Goal: Task Accomplishment & Management: Manage account settings

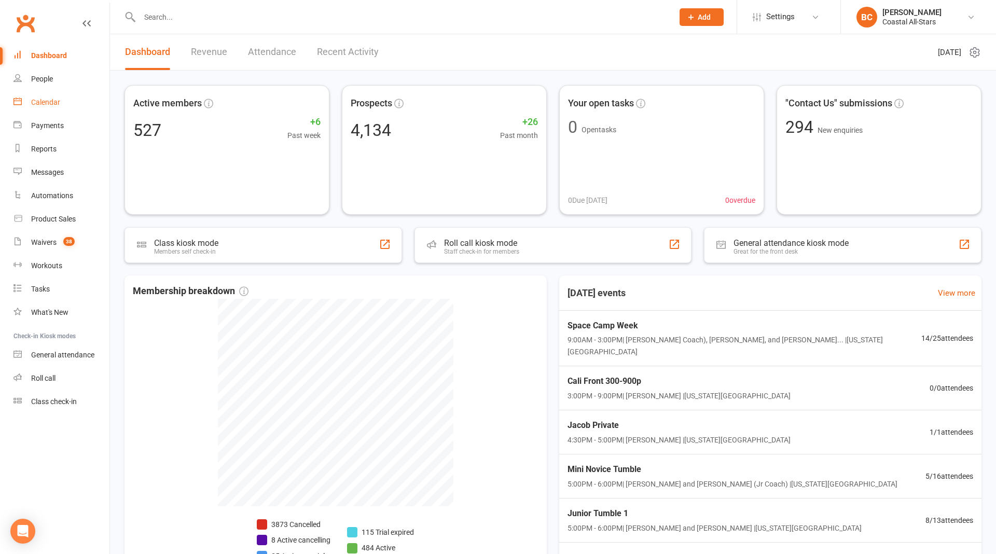
click at [33, 96] on link "Calendar" at bounding box center [61, 102] width 96 height 23
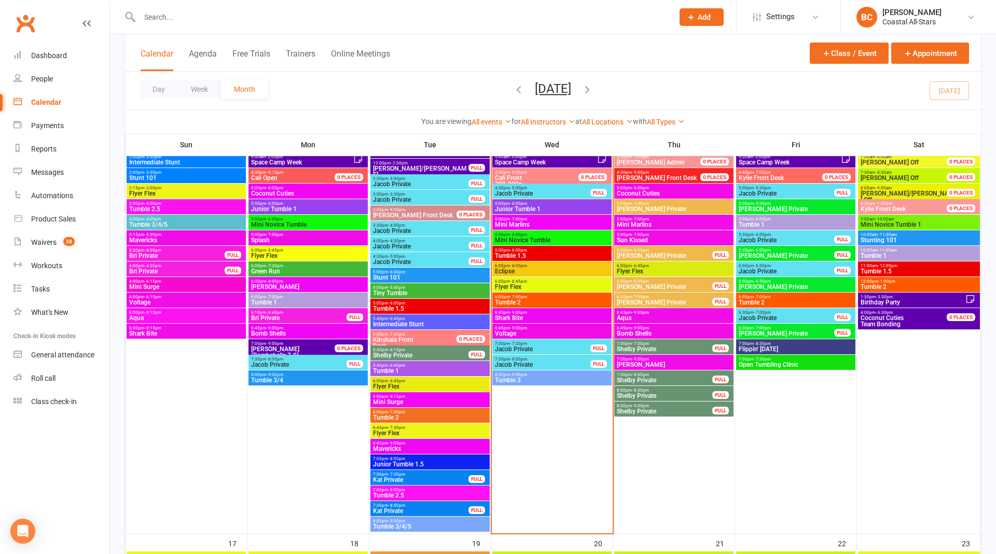
scroll to position [1021, 0]
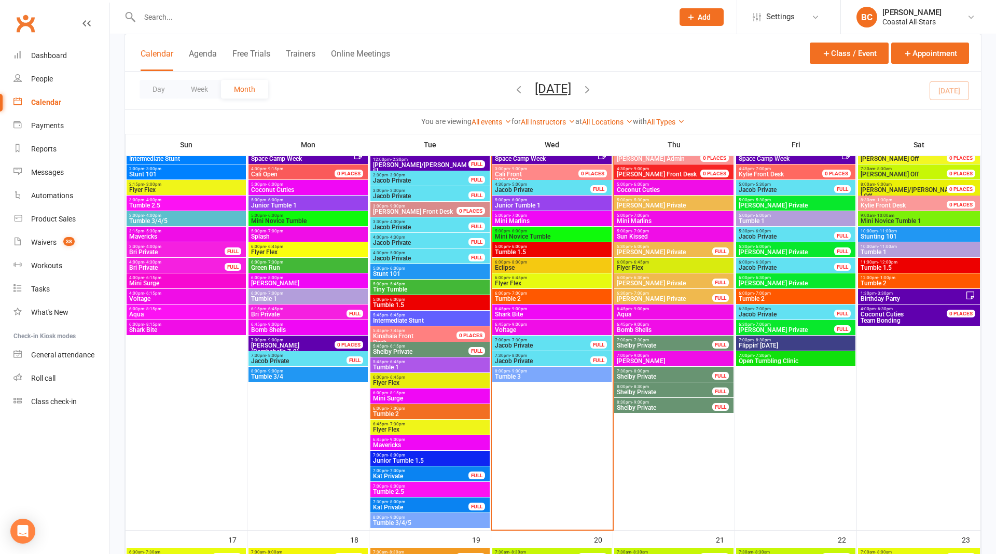
click at [542, 203] on span "Junior Tumble 1" at bounding box center [551, 205] width 115 height 6
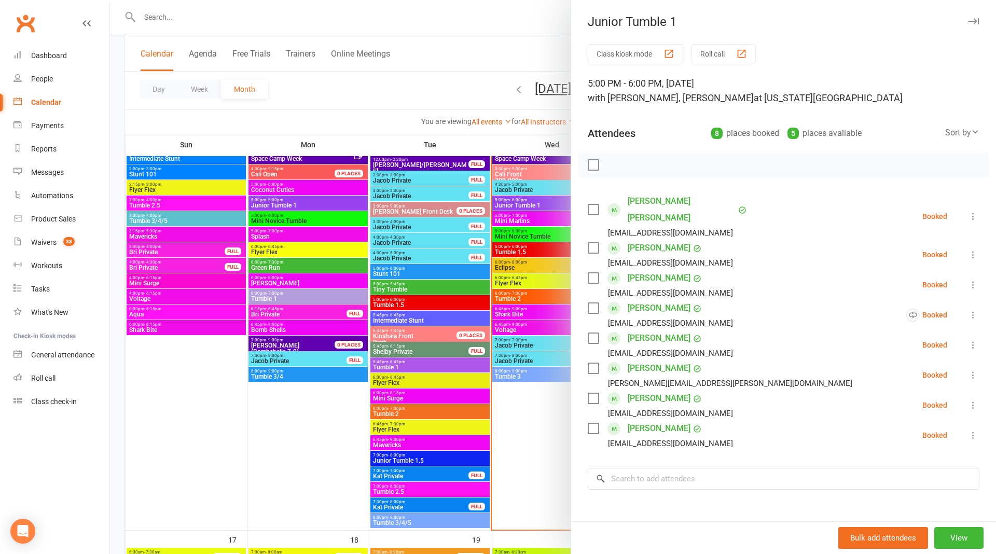
click at [515, 47] on div at bounding box center [553, 277] width 886 height 554
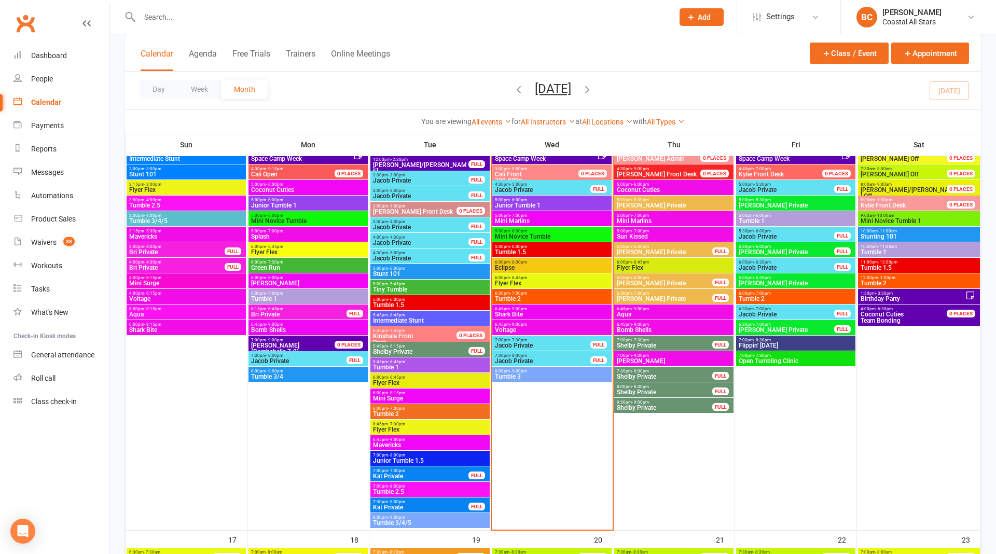
click at [546, 221] on span "Mini Marlins" at bounding box center [551, 221] width 115 height 6
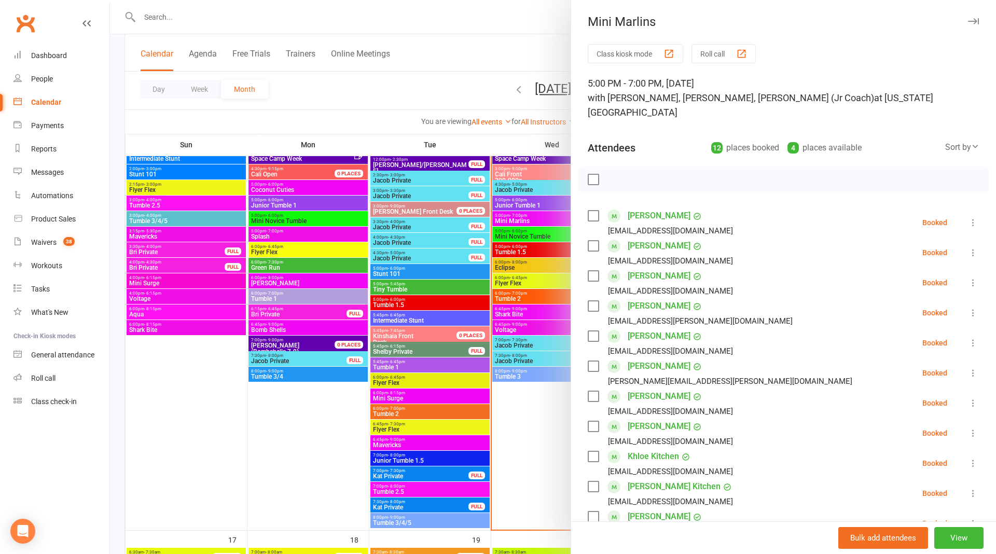
click at [505, 47] on div at bounding box center [553, 277] width 886 height 554
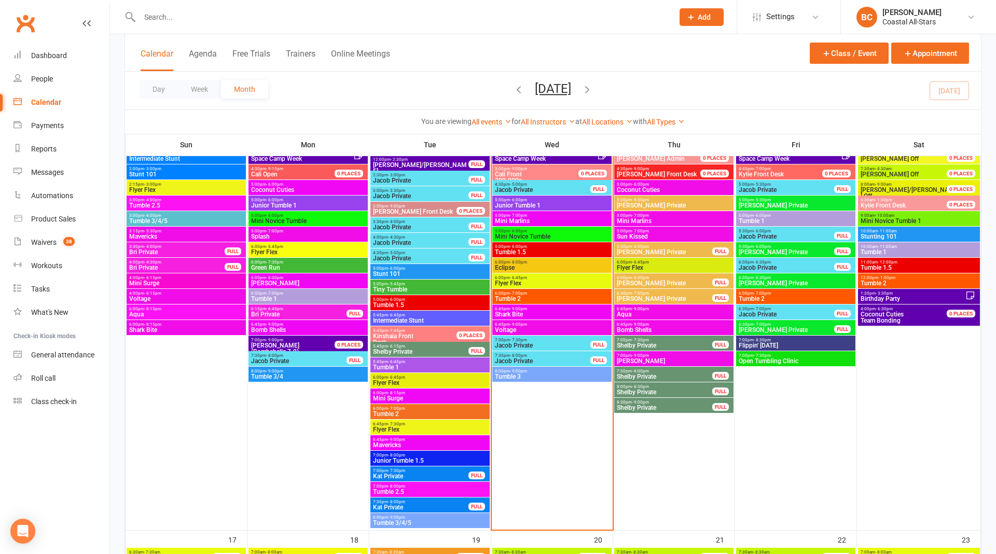
click at [553, 232] on span "5:00pm - 6:00pm" at bounding box center [551, 231] width 115 height 5
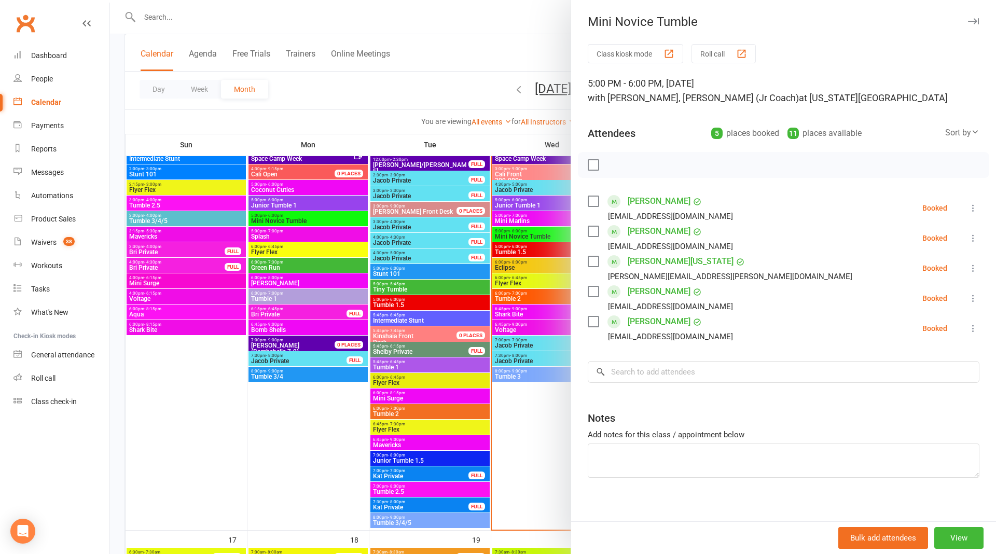
click at [532, 275] on div at bounding box center [553, 277] width 886 height 554
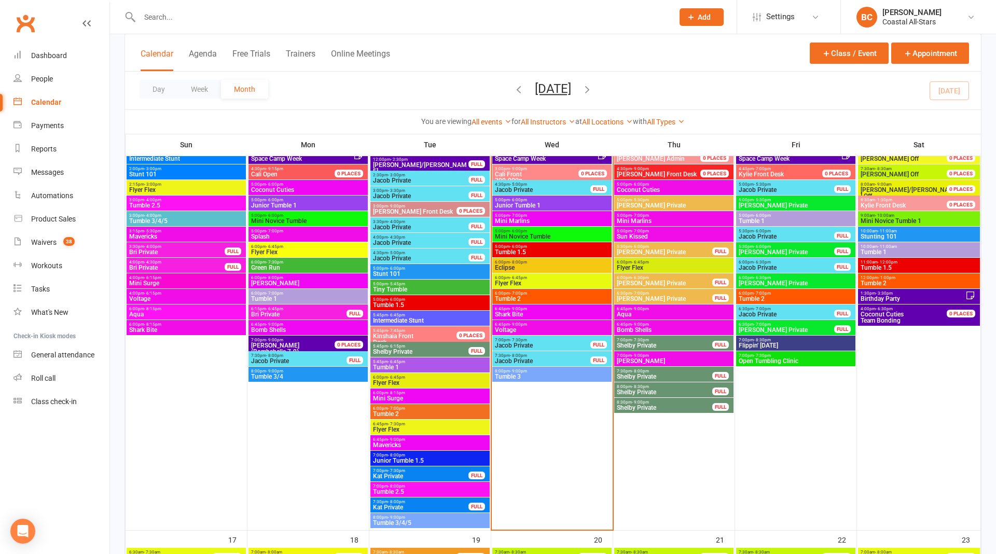
click at [543, 249] on span "Tumble 1.5" at bounding box center [551, 252] width 115 height 6
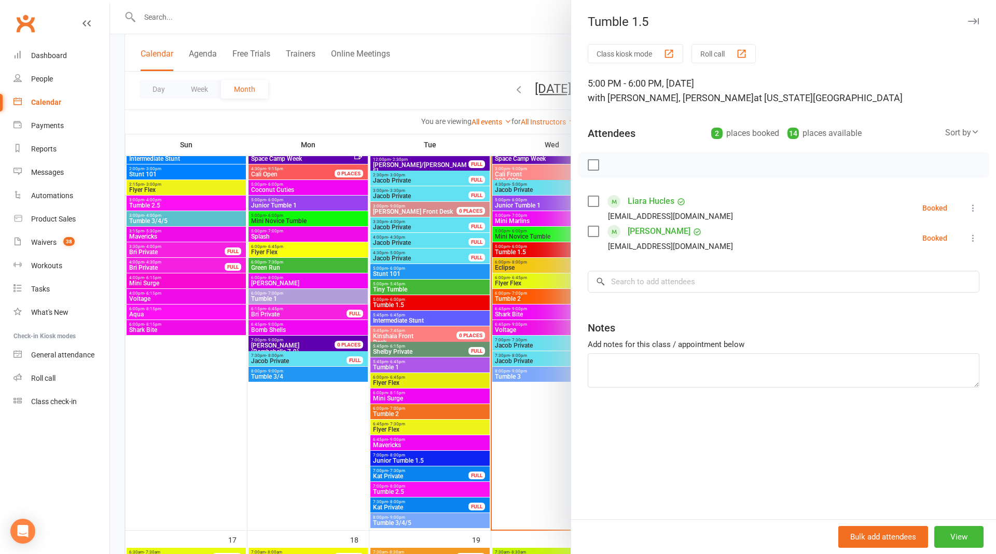
click at [445, 80] on div at bounding box center [553, 277] width 886 height 554
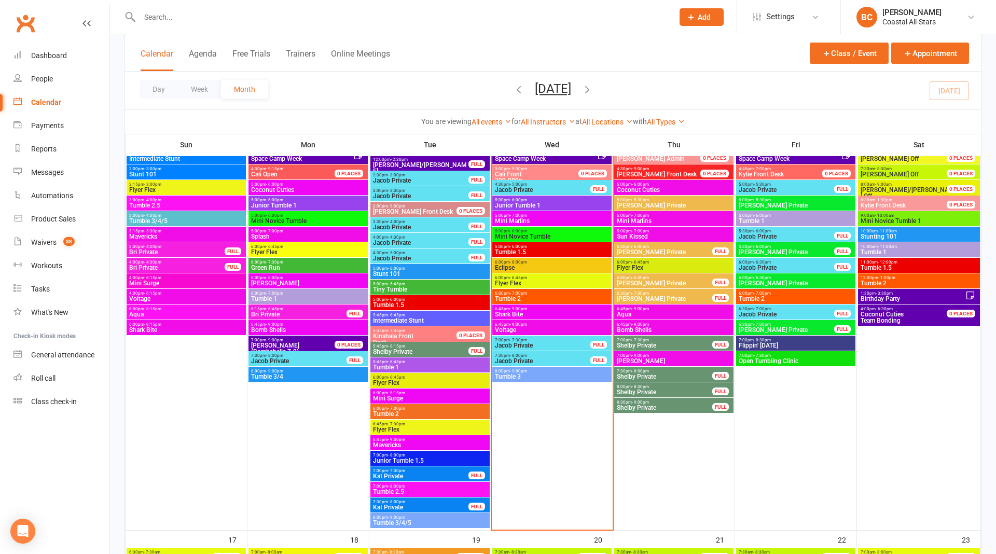
click at [537, 261] on span "6:00pm - 8:00pm" at bounding box center [551, 262] width 115 height 5
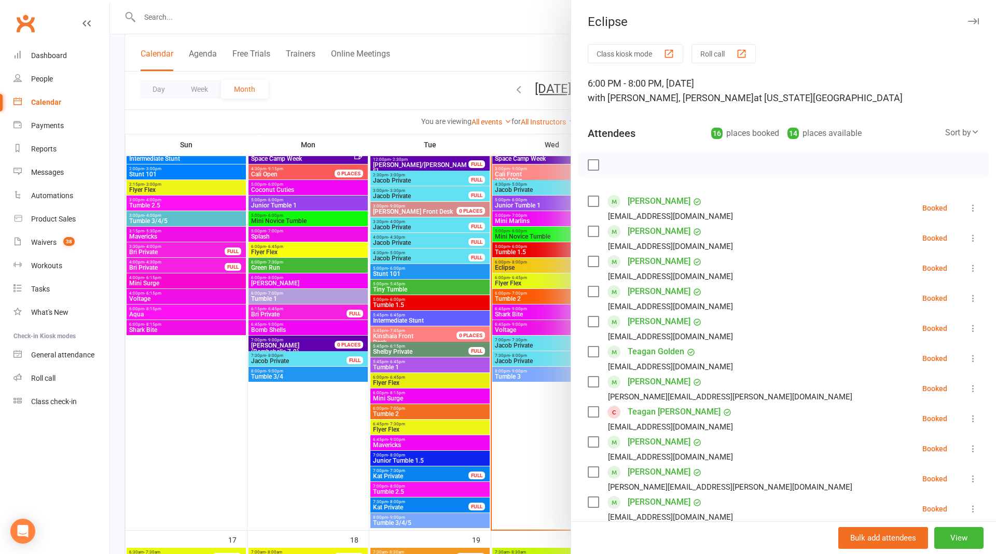
click at [460, 62] on div at bounding box center [553, 277] width 886 height 554
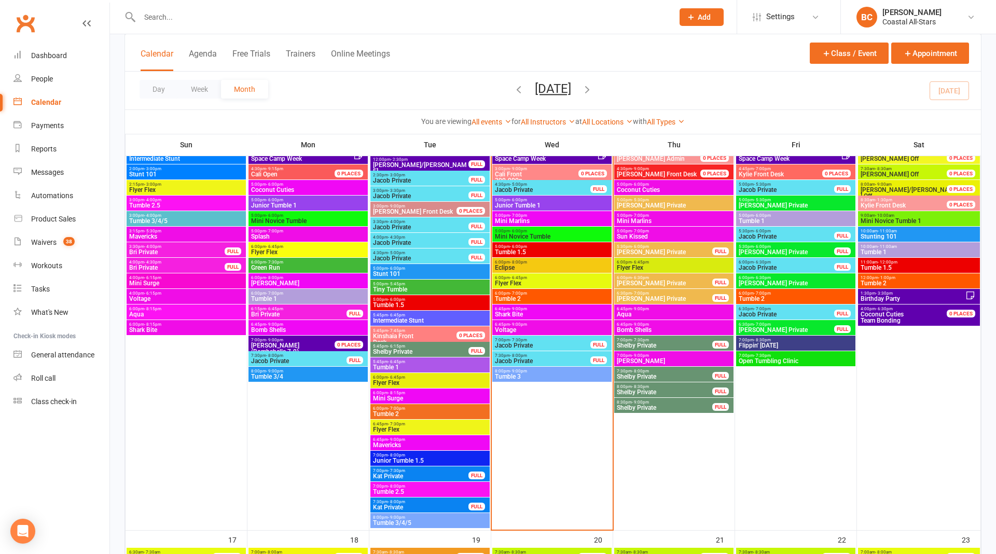
click at [546, 281] on span "Flyer Flex" at bounding box center [551, 283] width 115 height 6
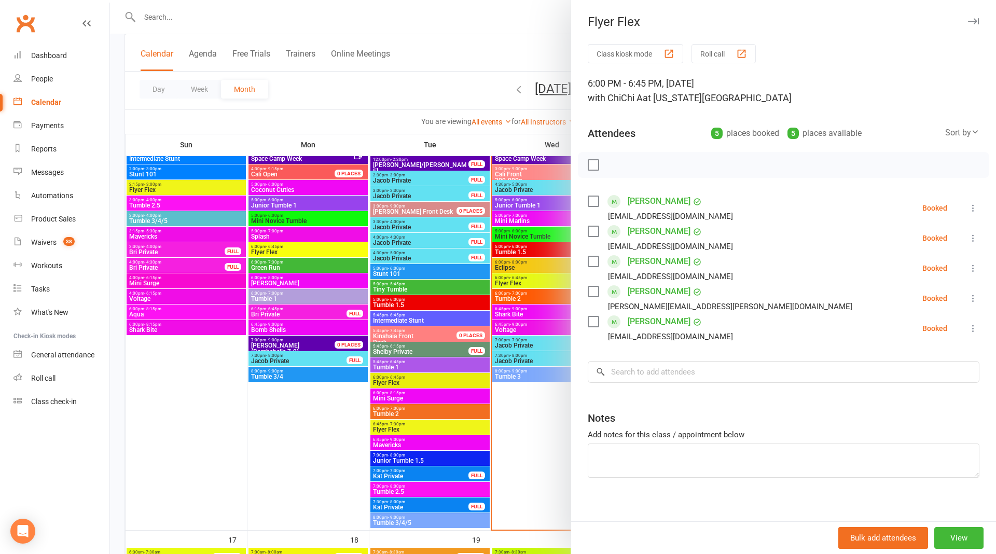
click at [482, 28] on div at bounding box center [553, 277] width 886 height 554
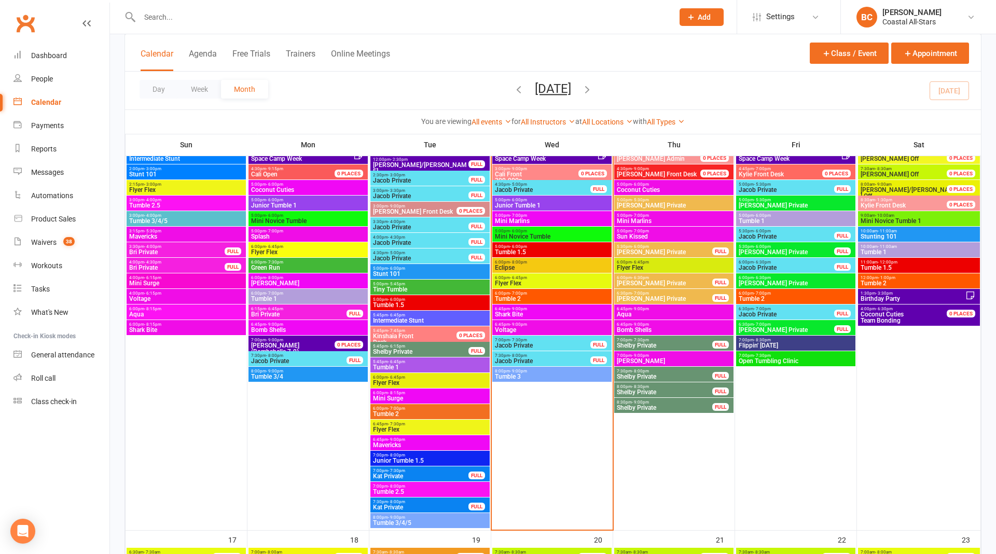
click at [538, 299] on span "Tumble 2" at bounding box center [551, 299] width 115 height 6
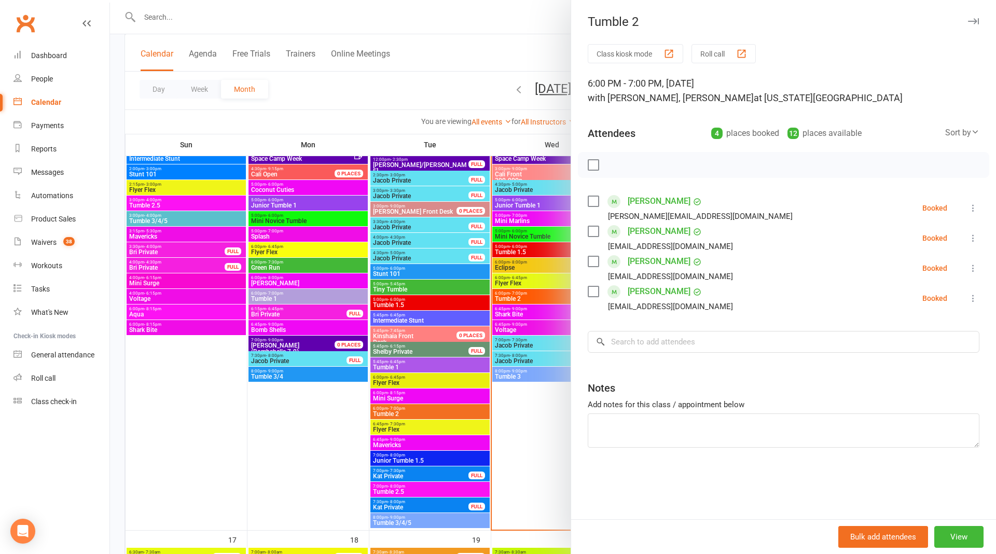
click at [540, 421] on div at bounding box center [553, 277] width 886 height 554
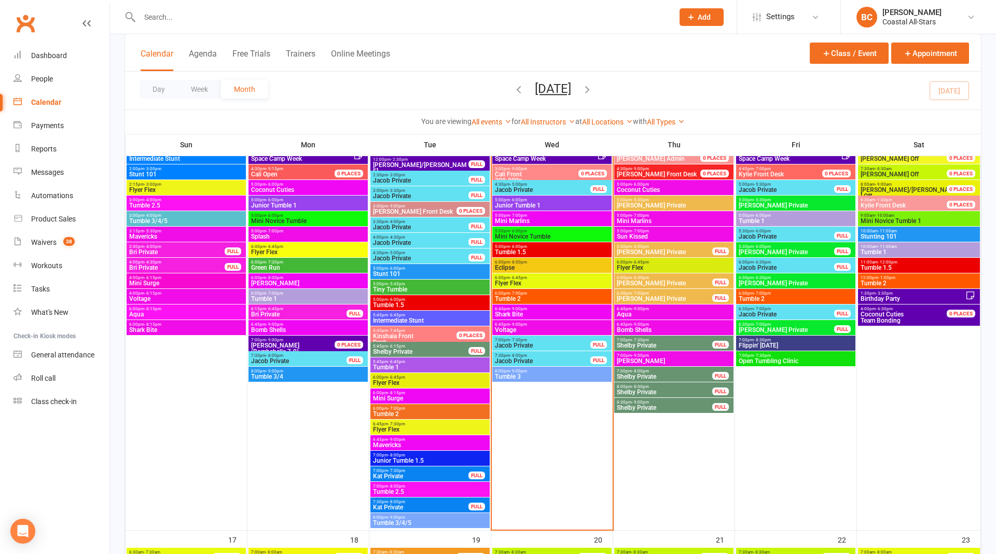
click at [538, 375] on span "Tumble 3" at bounding box center [551, 376] width 115 height 6
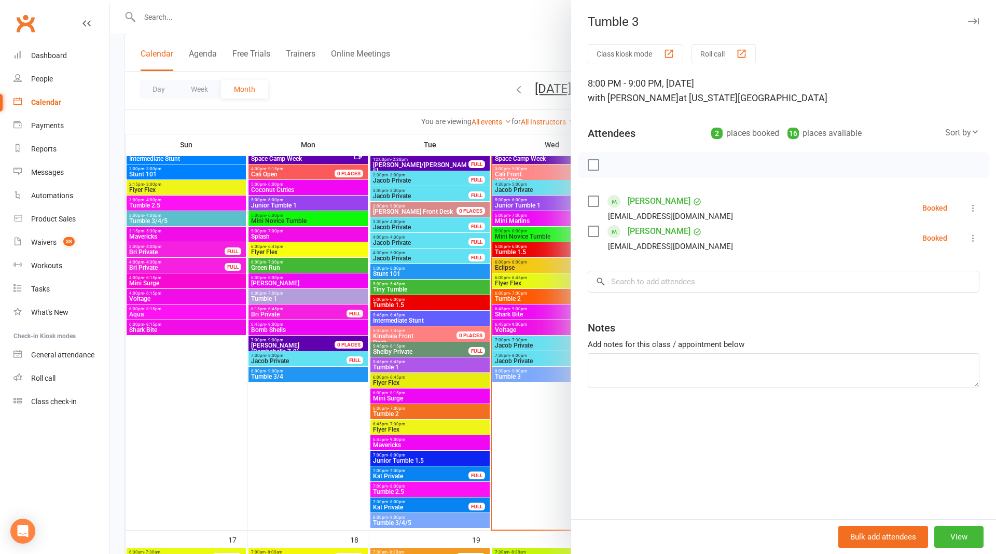
click at [293, 425] on div at bounding box center [553, 277] width 886 height 554
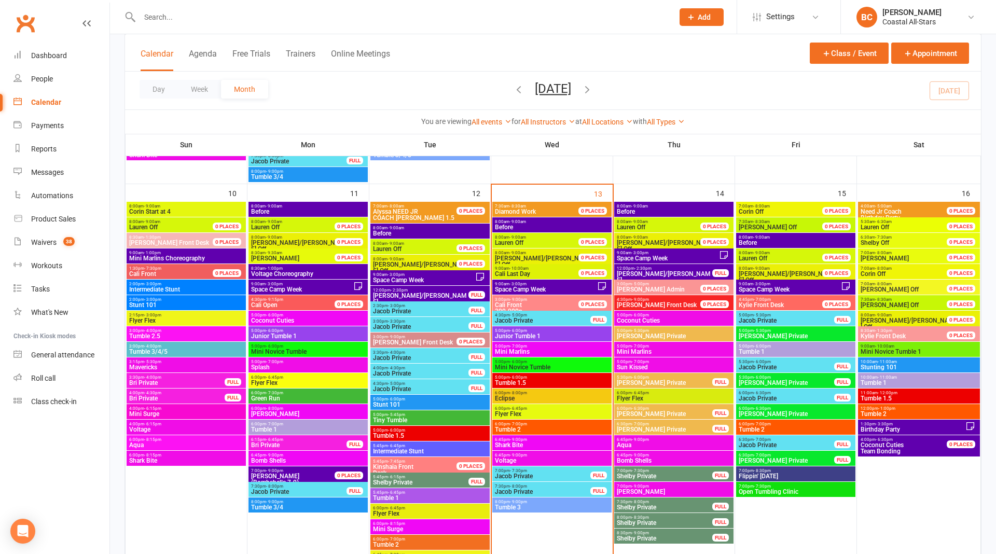
scroll to position [890, 0]
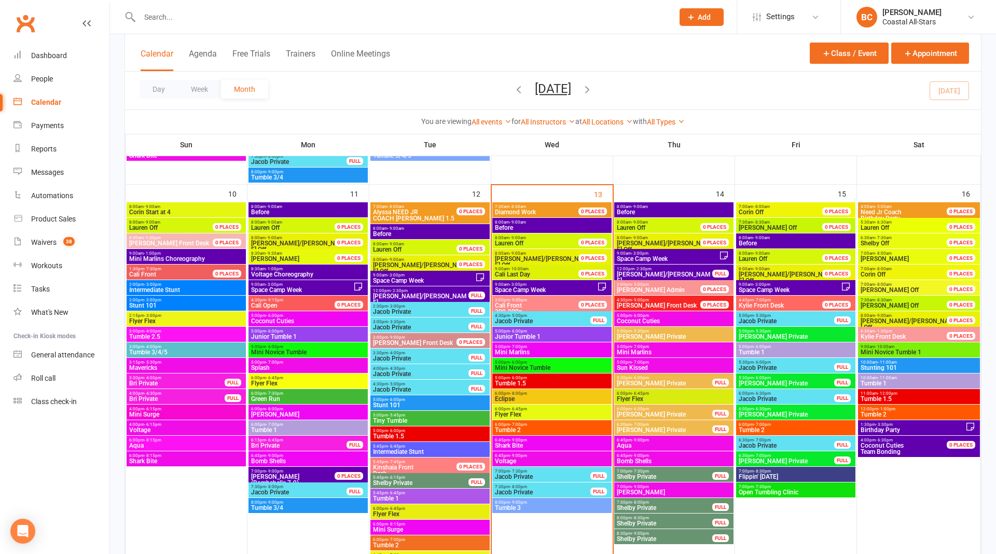
click at [553, 398] on span "Eclipse" at bounding box center [551, 399] width 115 height 6
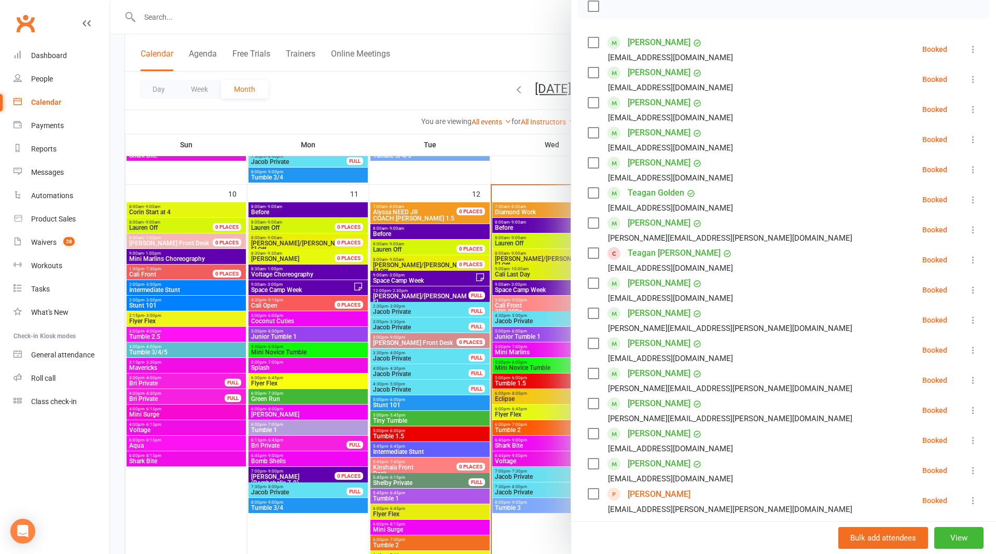
scroll to position [0, 0]
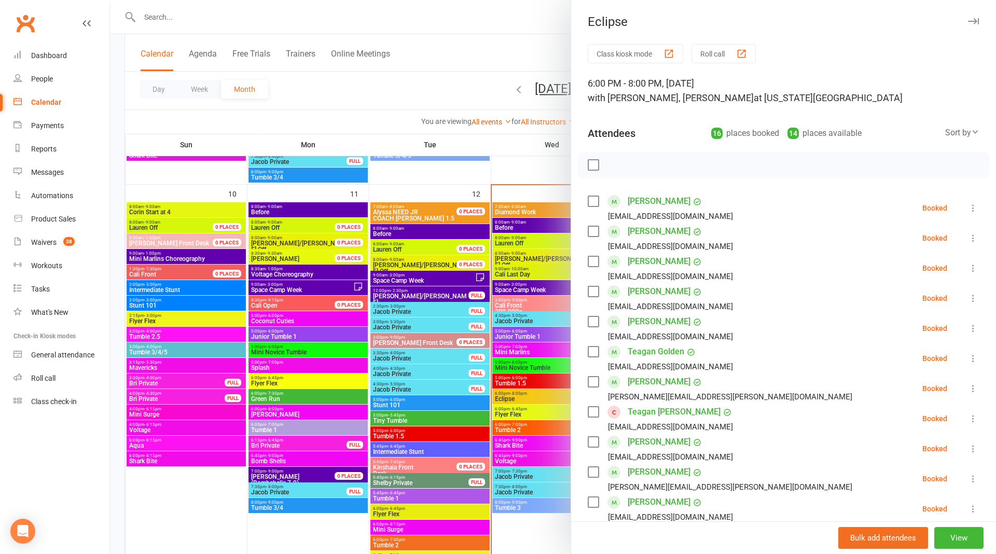
click at [542, 41] on div at bounding box center [553, 277] width 886 height 554
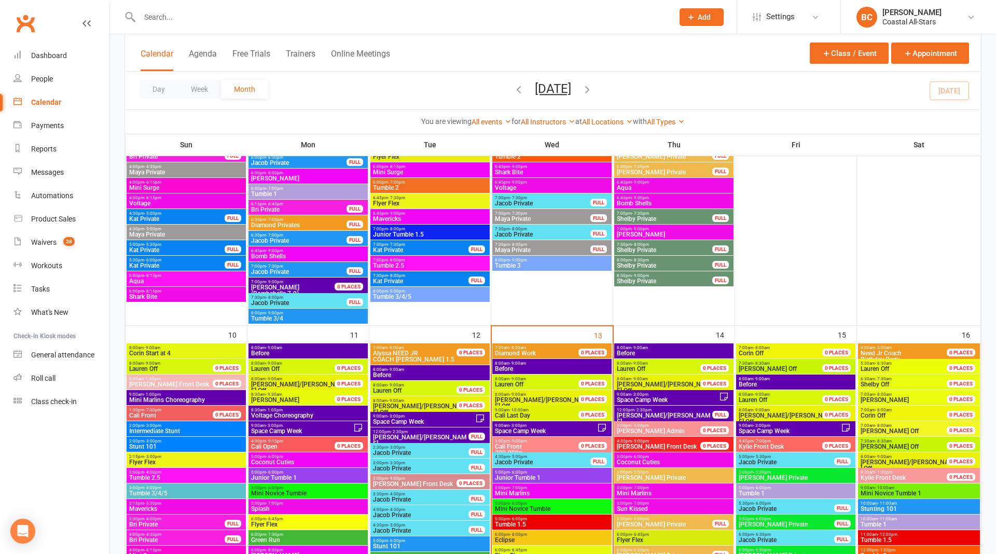
scroll to position [752, 0]
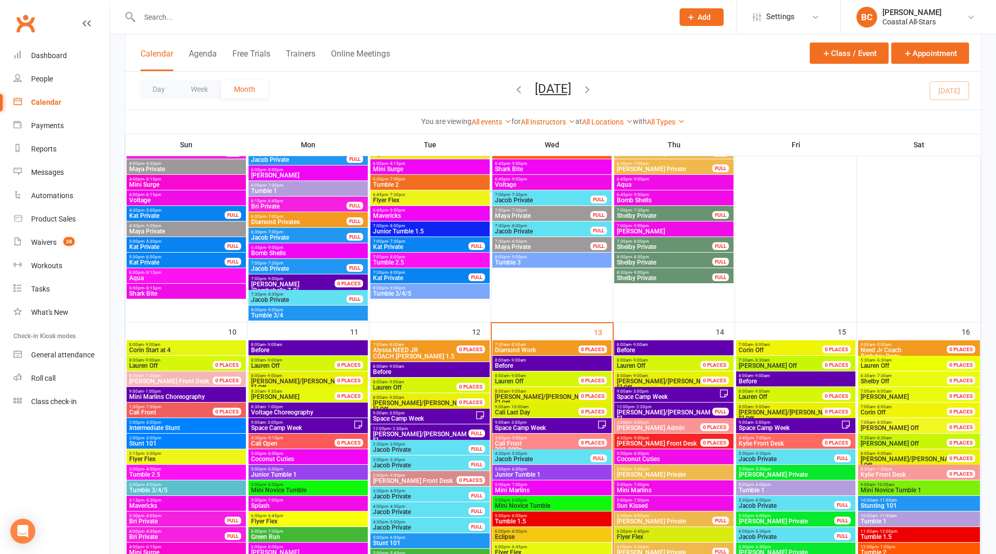
click at [539, 351] on span "Diamond Work" at bounding box center [542, 350] width 96 height 6
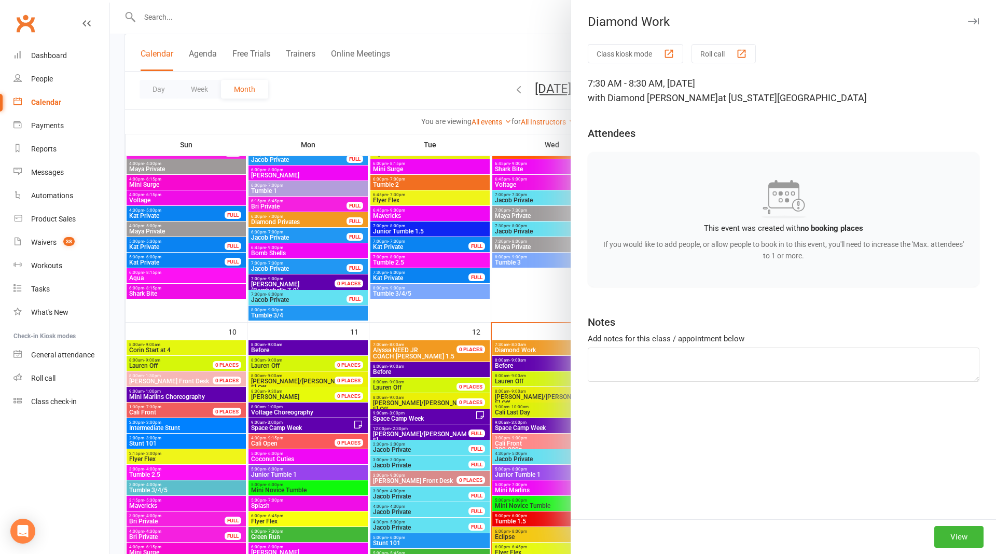
click at [547, 54] on div at bounding box center [553, 277] width 886 height 554
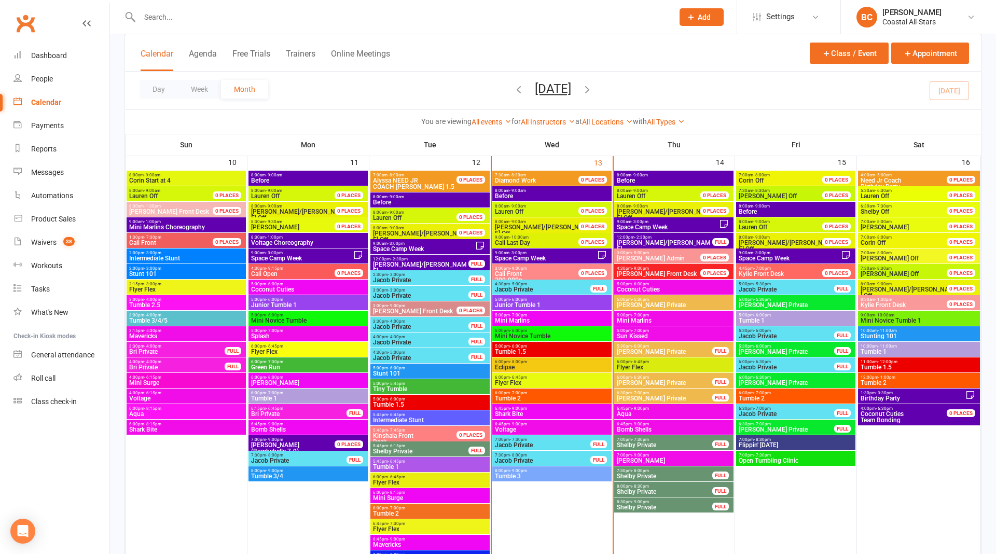
scroll to position [919, 0]
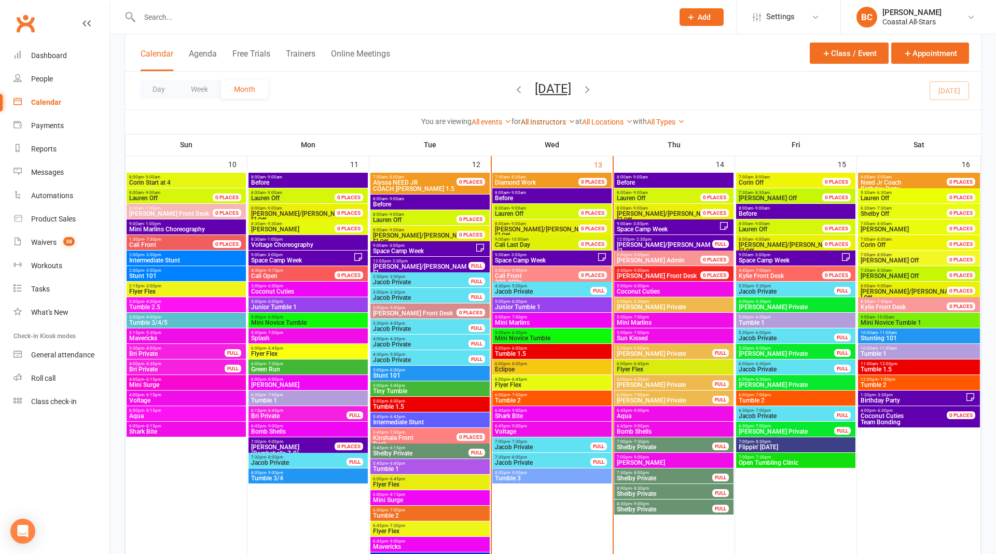
click at [542, 121] on link "All Instructors" at bounding box center [548, 122] width 54 height 8
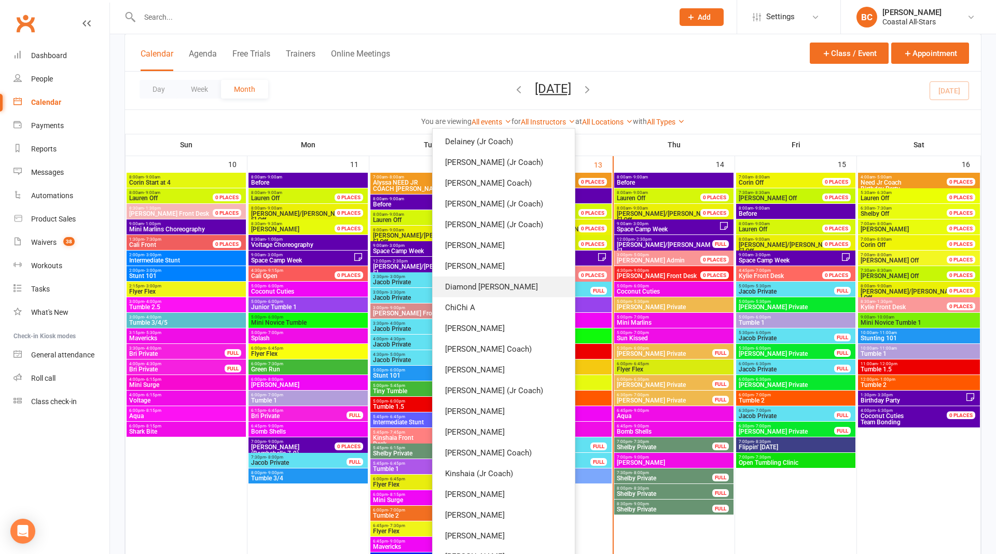
click at [529, 289] on link "Diamond [PERSON_NAME]" at bounding box center [504, 286] width 142 height 21
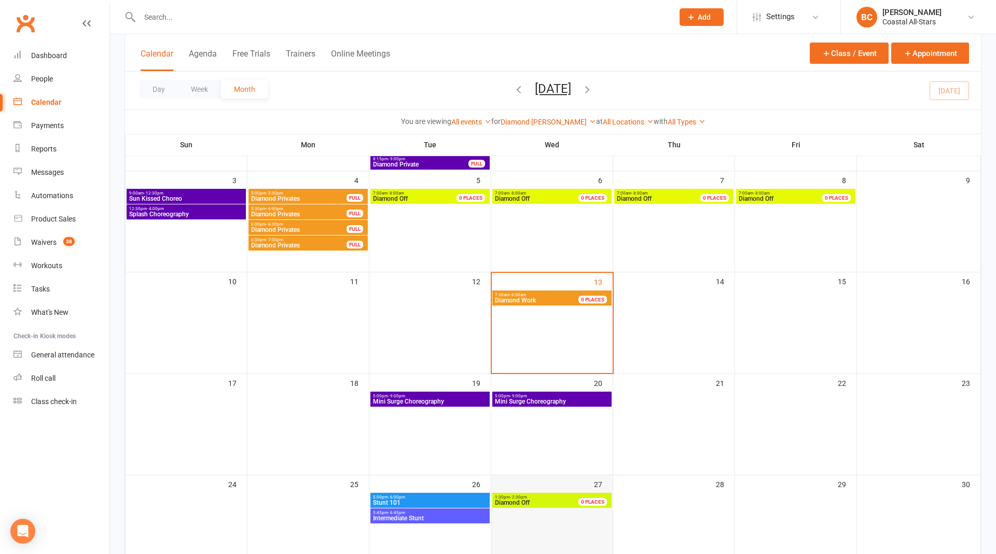
scroll to position [156, 0]
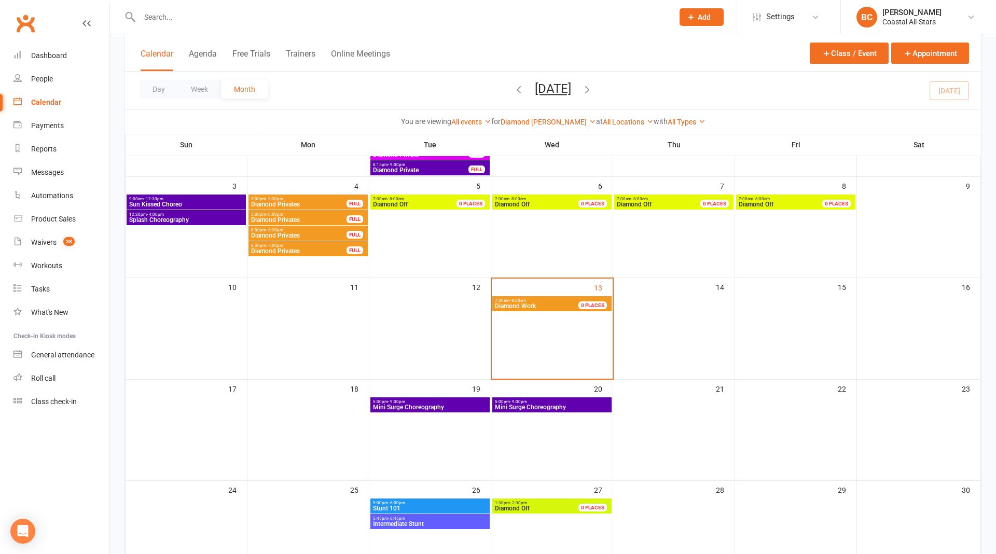
click at [528, 302] on span "Diamond Work" at bounding box center [515, 305] width 41 height 7
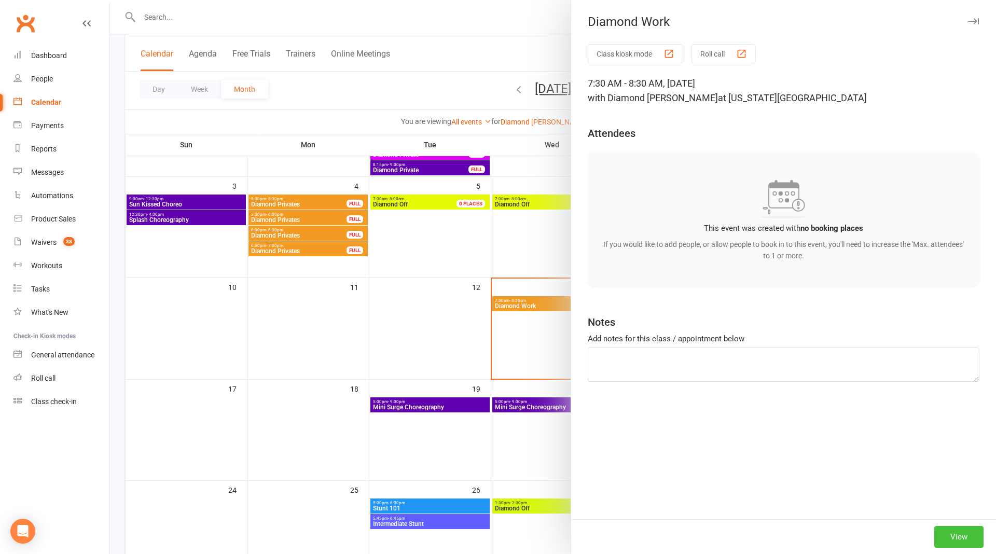
click at [957, 538] on button "View" at bounding box center [958, 537] width 49 height 22
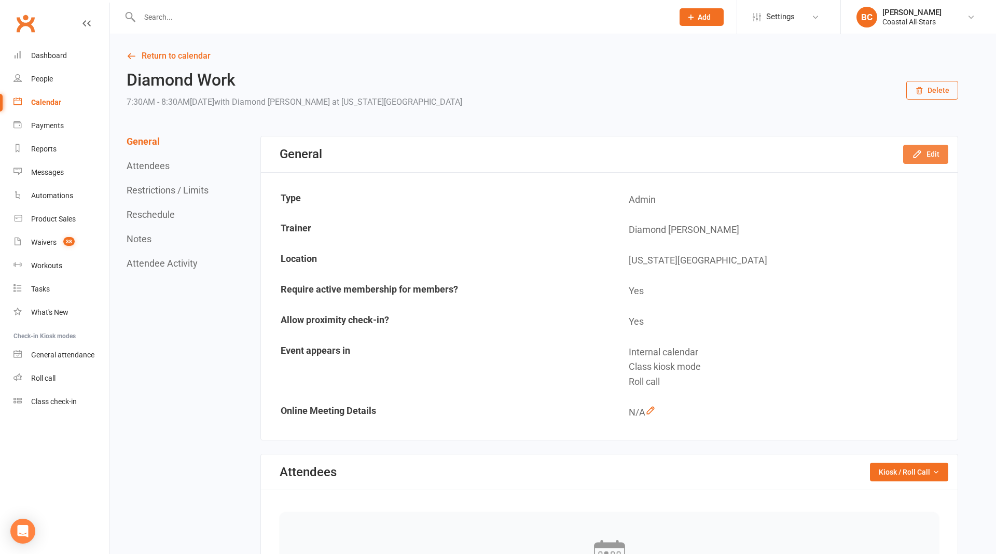
click at [922, 155] on icon "button" at bounding box center [917, 154] width 10 height 10
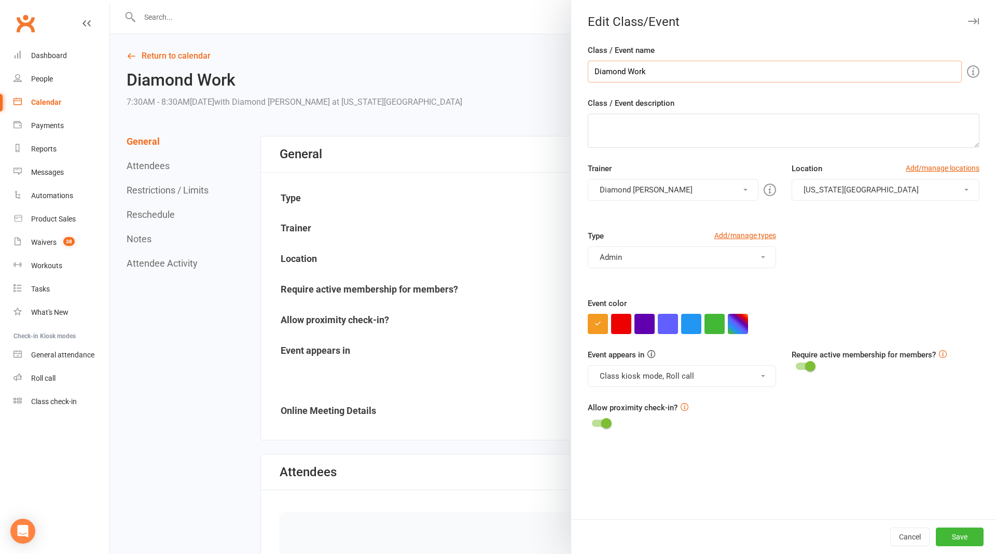
click at [678, 70] on input "Diamond Work" at bounding box center [775, 72] width 374 height 22
click at [665, 76] on input "Diamond Work" at bounding box center [775, 72] width 374 height 22
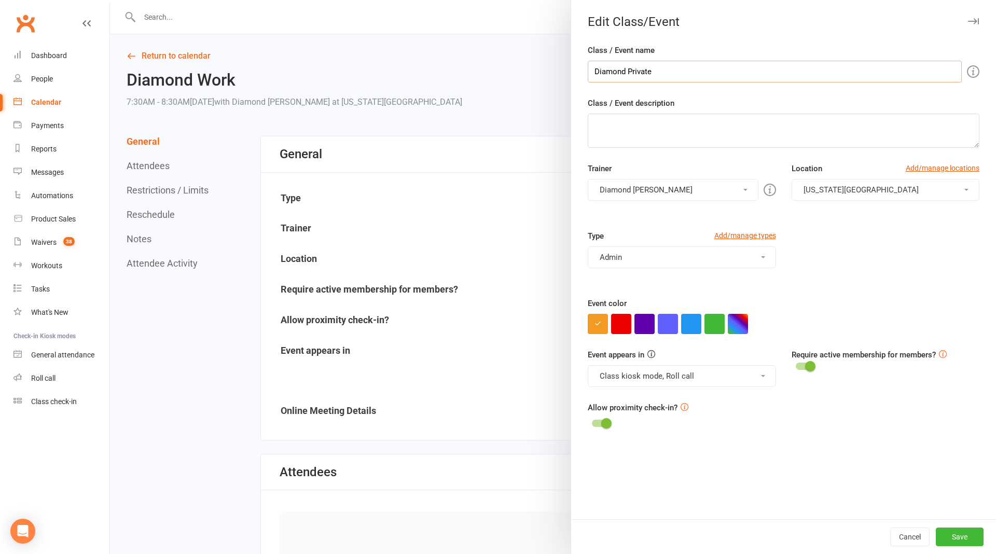
type input "Diamond Private"
click at [709, 136] on textarea "Class / Event description" at bounding box center [784, 131] width 392 height 34
click at [684, 193] on button "Diamond [PERSON_NAME]" at bounding box center [673, 190] width 170 height 22
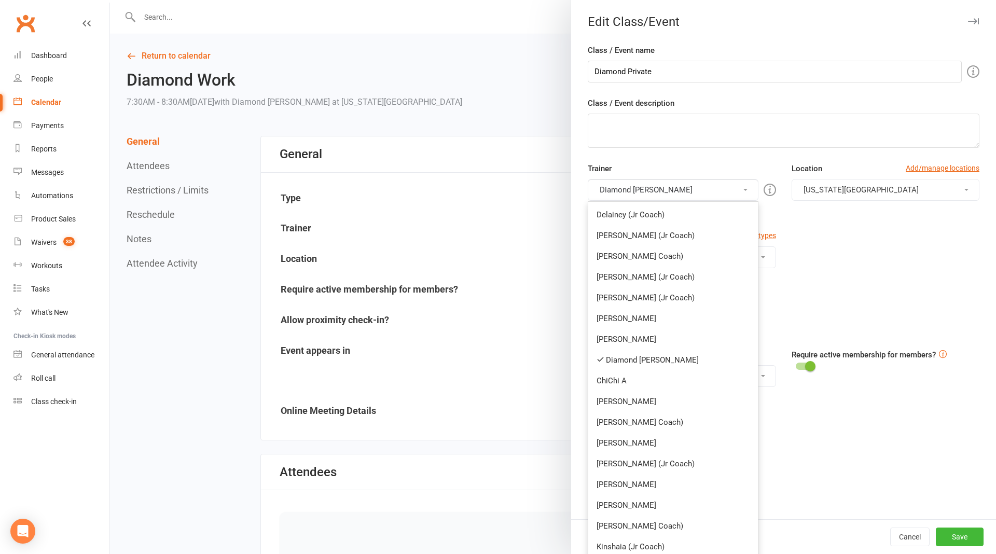
click at [684, 193] on button "Diamond [PERSON_NAME]" at bounding box center [673, 190] width 170 height 22
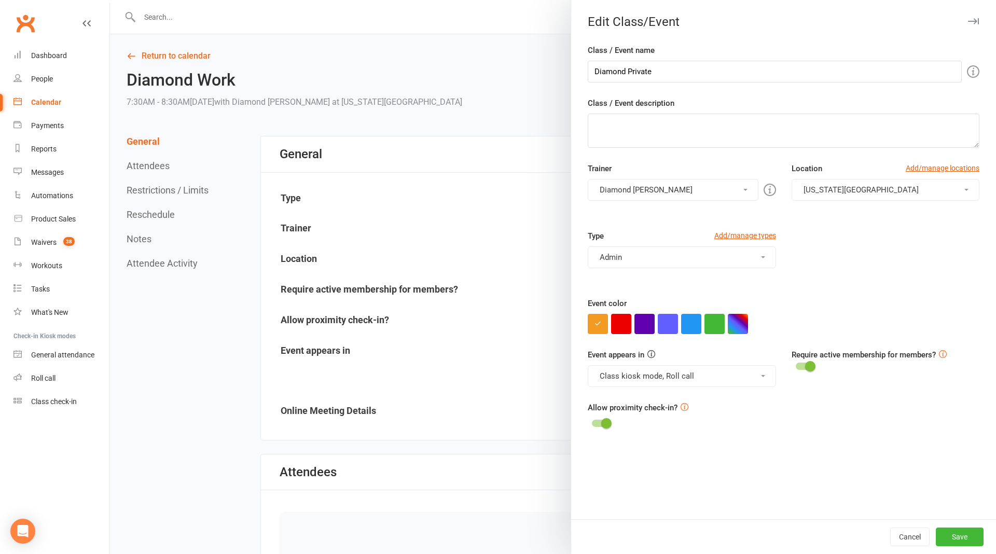
click at [884, 248] on div "Type Add/manage types Admin 1DAYS OFF Admin All Team Group Stunt Bases Birthday…" at bounding box center [783, 263] width 407 height 67
click at [967, 534] on button "Save" at bounding box center [960, 537] width 48 height 19
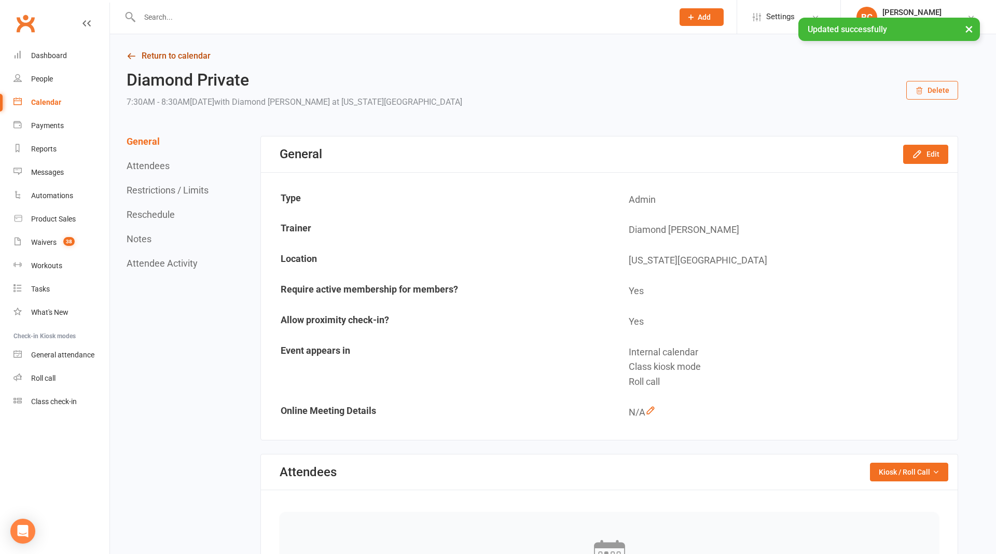
click at [175, 59] on link "Return to calendar" at bounding box center [542, 56] width 831 height 15
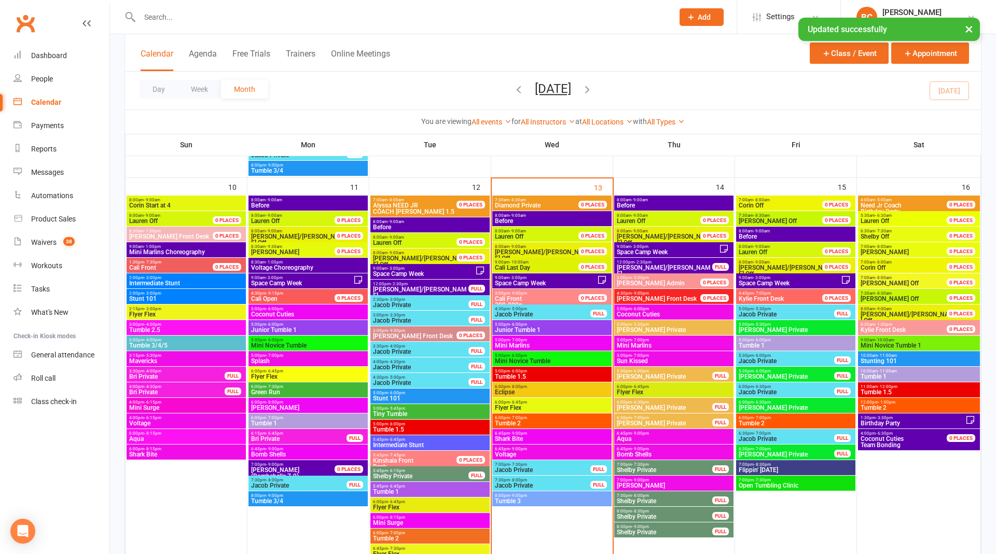
scroll to position [897, 0]
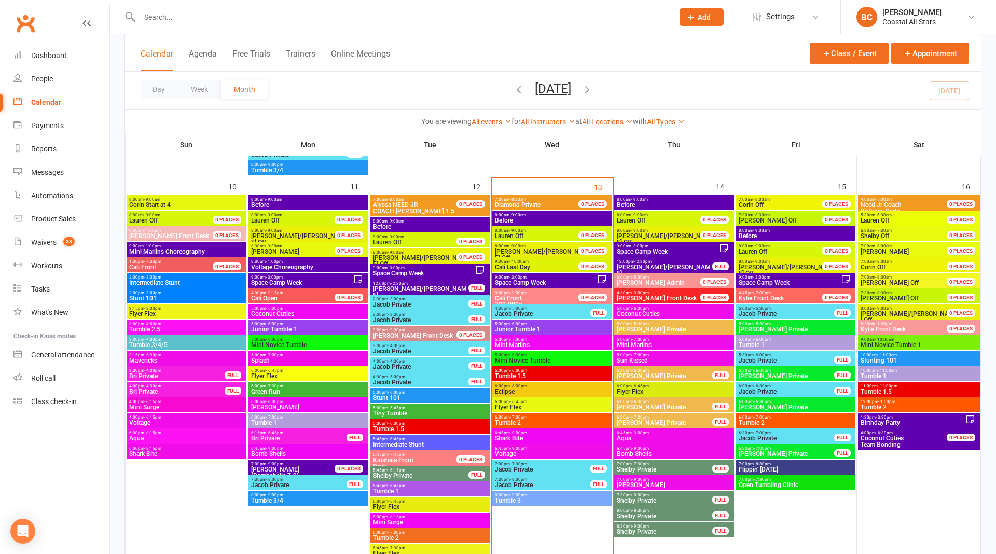
click at [556, 204] on span "Diamond Private" at bounding box center [542, 205] width 96 height 6
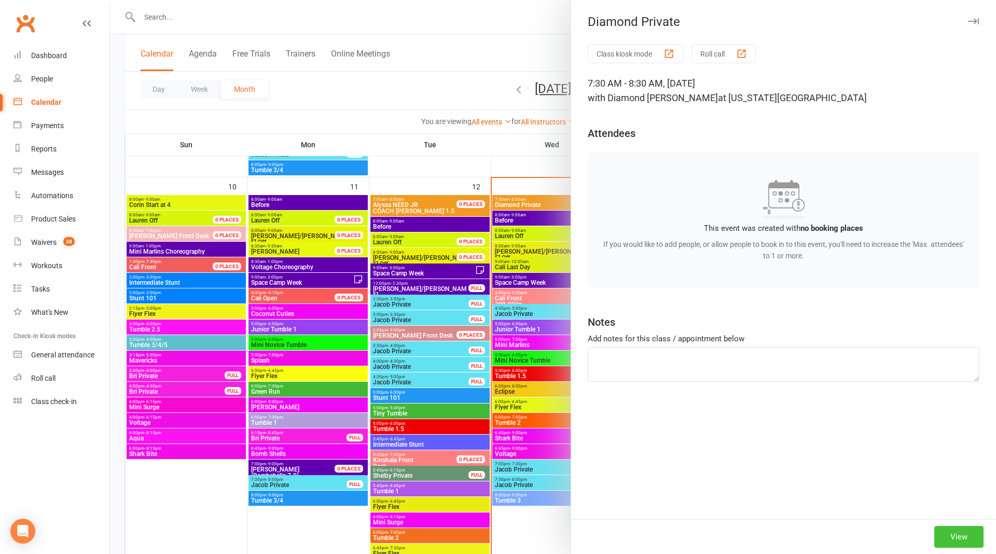
click at [953, 538] on button "View" at bounding box center [958, 537] width 49 height 22
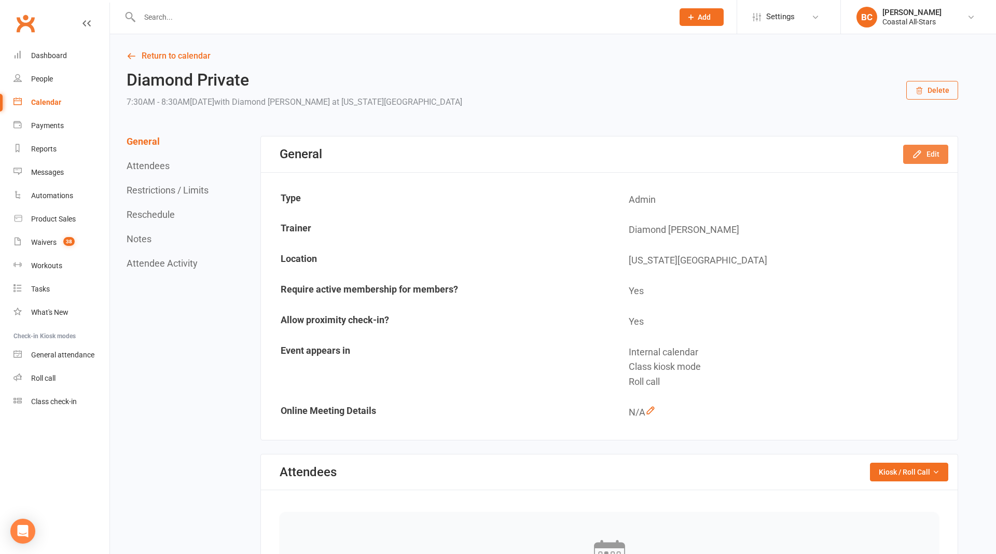
click at [929, 155] on button "Edit" at bounding box center [925, 154] width 45 height 19
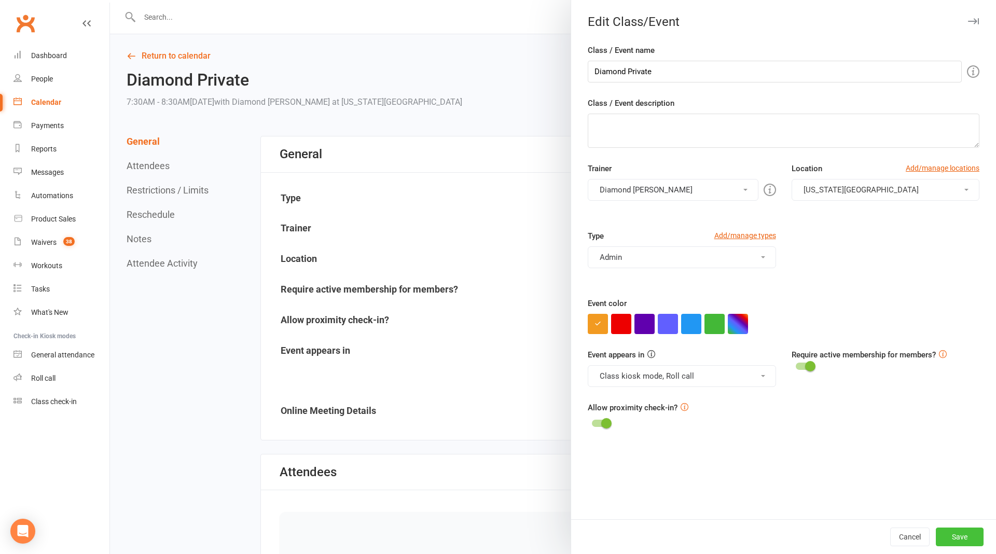
click at [961, 544] on button "Save" at bounding box center [960, 537] width 48 height 19
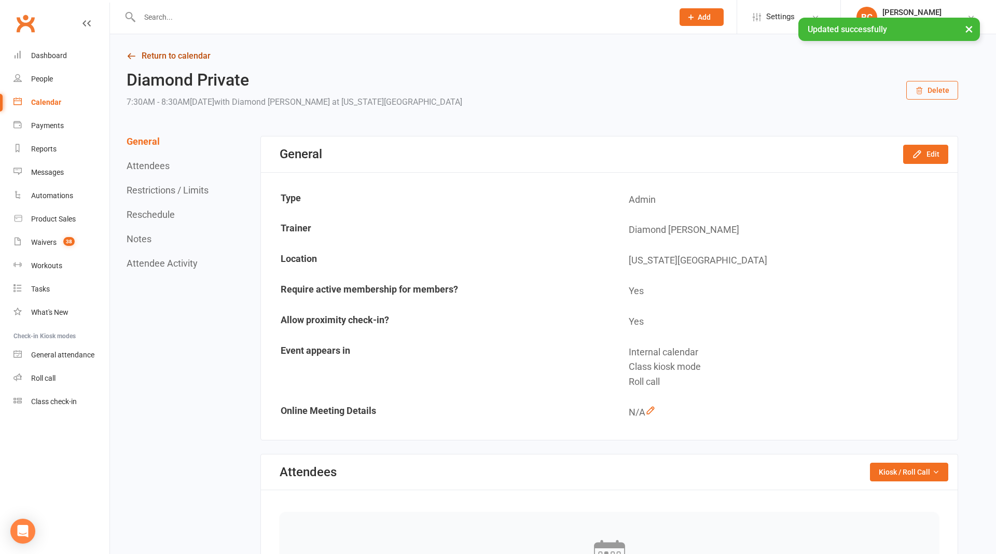
click at [184, 54] on link "Return to calendar" at bounding box center [542, 56] width 831 height 15
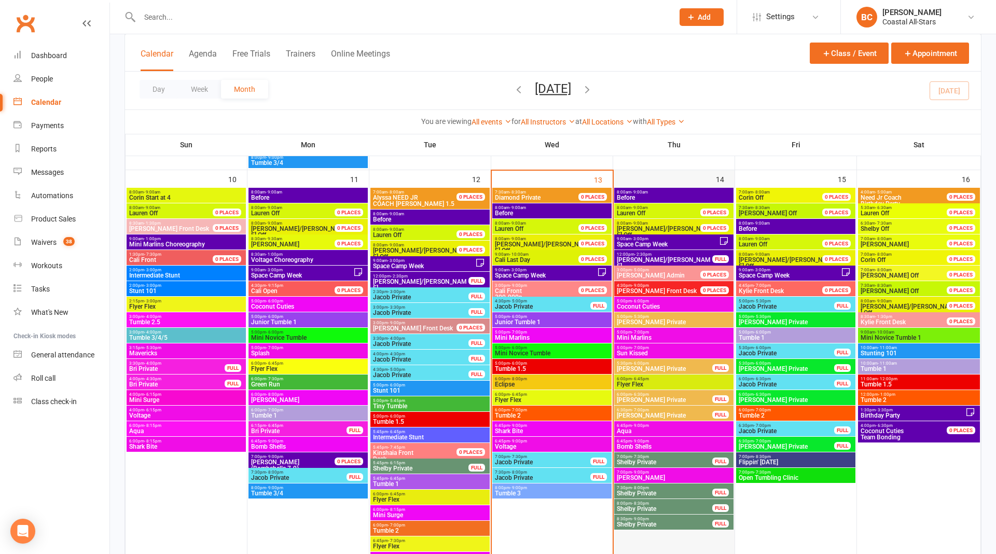
scroll to position [911, 0]
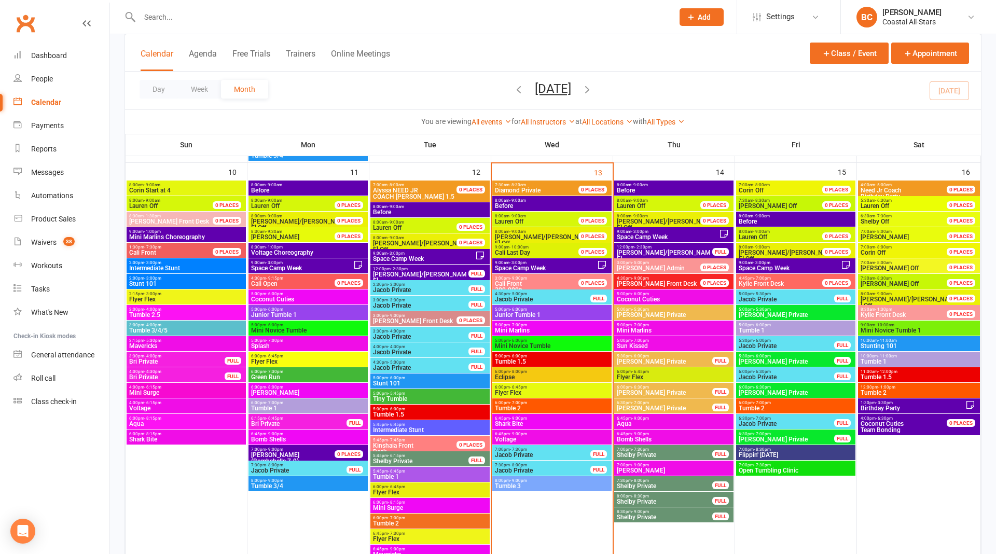
click at [516, 188] on span "Diamond Private" at bounding box center [518, 190] width 46 height 7
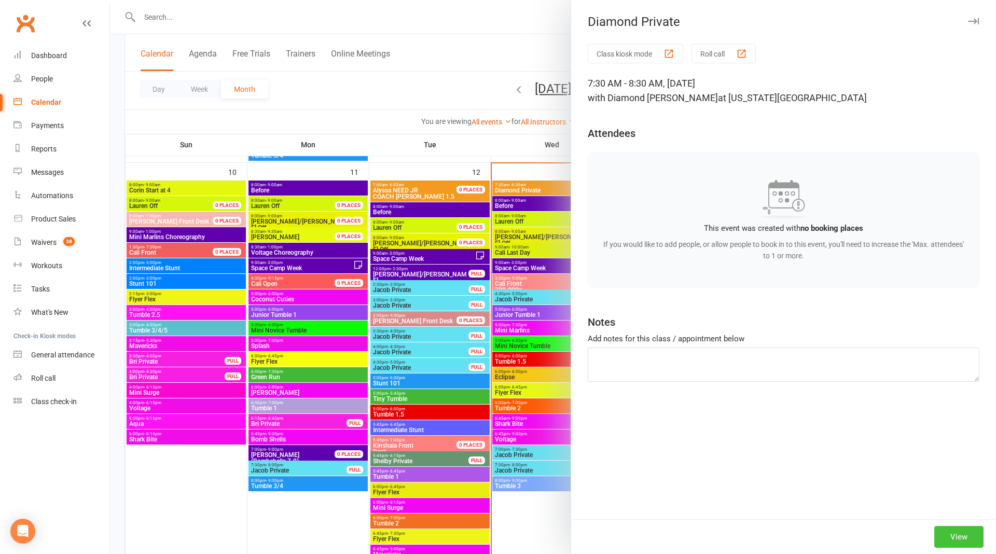
click at [966, 530] on button "View" at bounding box center [958, 537] width 49 height 22
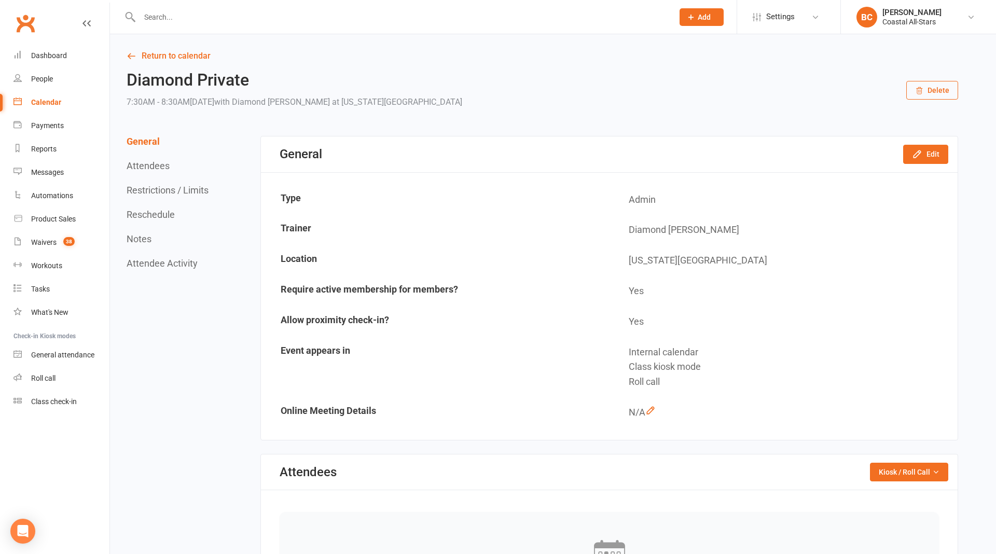
click at [930, 90] on button "Delete" at bounding box center [932, 90] width 52 height 19
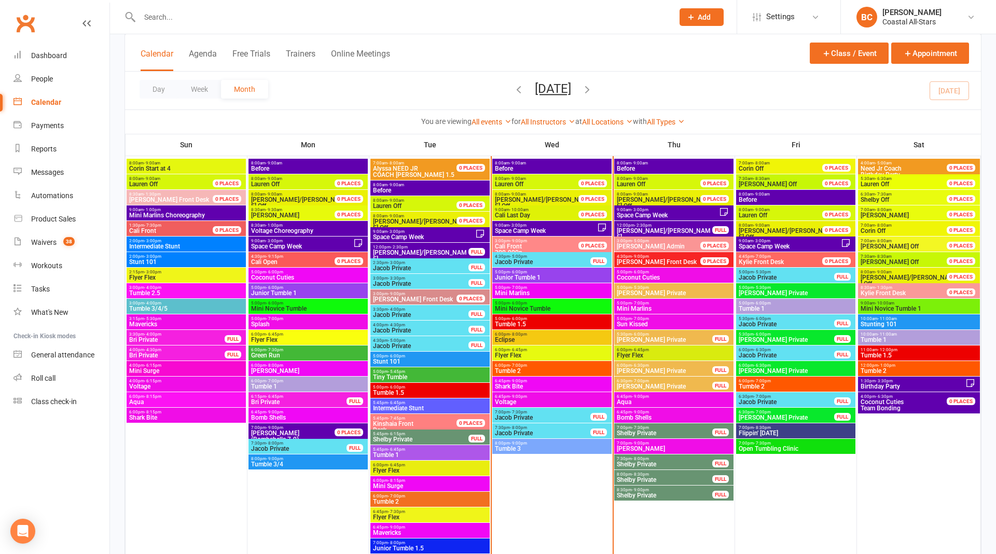
scroll to position [937, 0]
